Goal: Navigation & Orientation: Find specific page/section

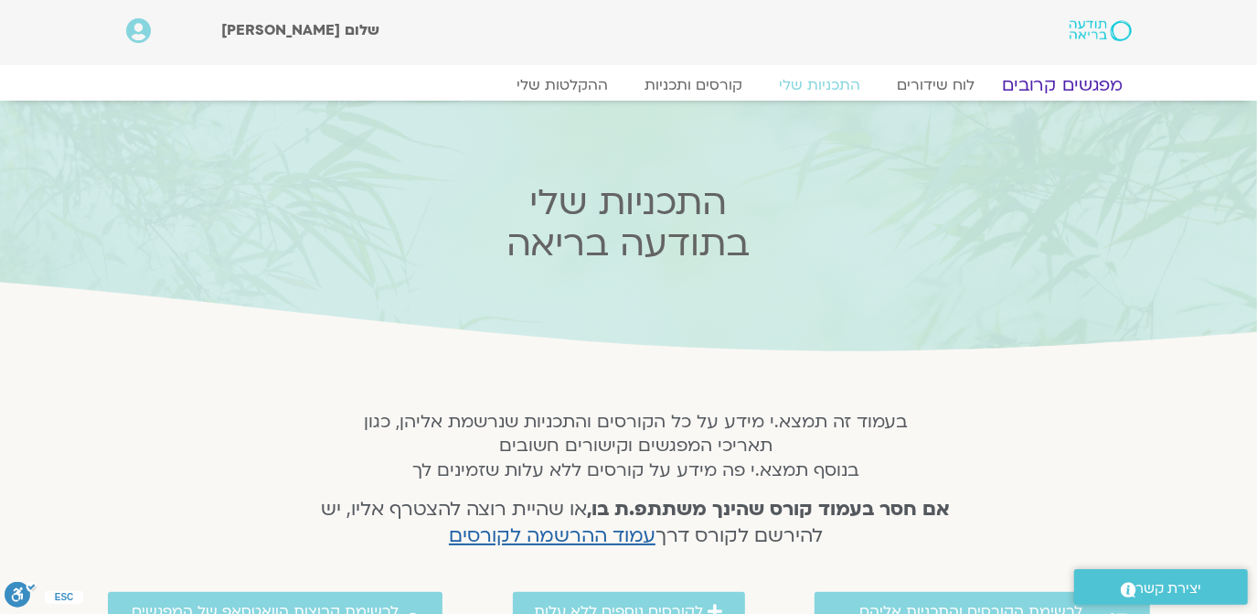
click at [1077, 80] on link "מפגשים קרובים" at bounding box center [1062, 85] width 166 height 22
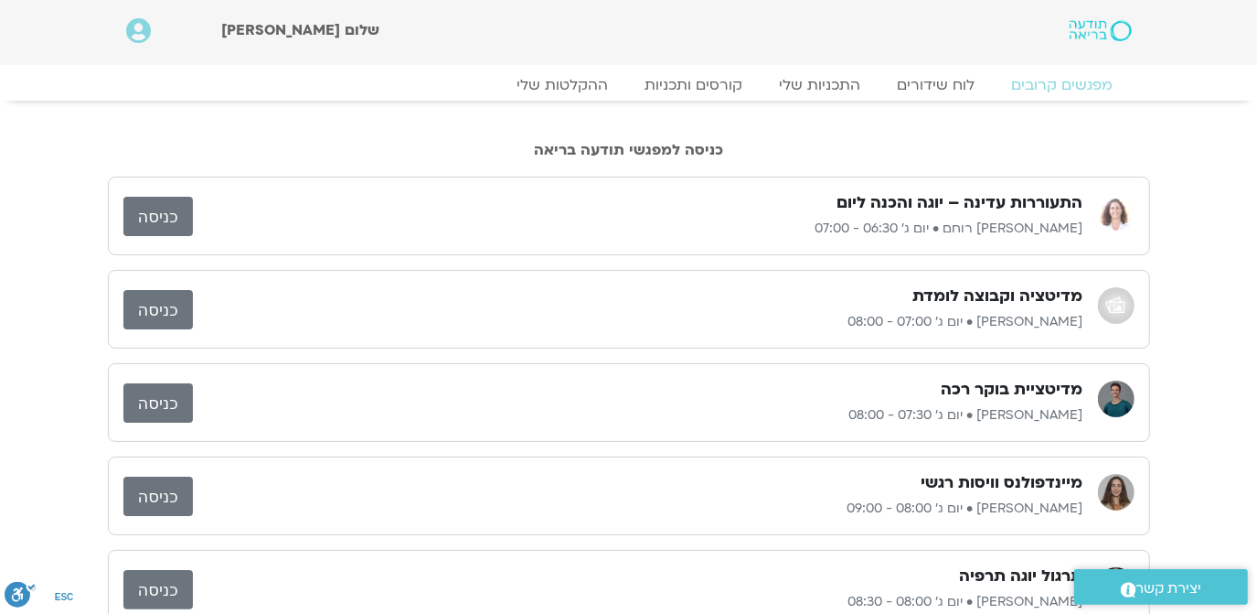
click at [1053, 77] on link "מפגשים קרובים" at bounding box center [1063, 85] width 138 height 18
click at [161, 208] on link "כניסה" at bounding box center [158, 216] width 70 height 39
